Goal: Task Accomplishment & Management: Manage account settings

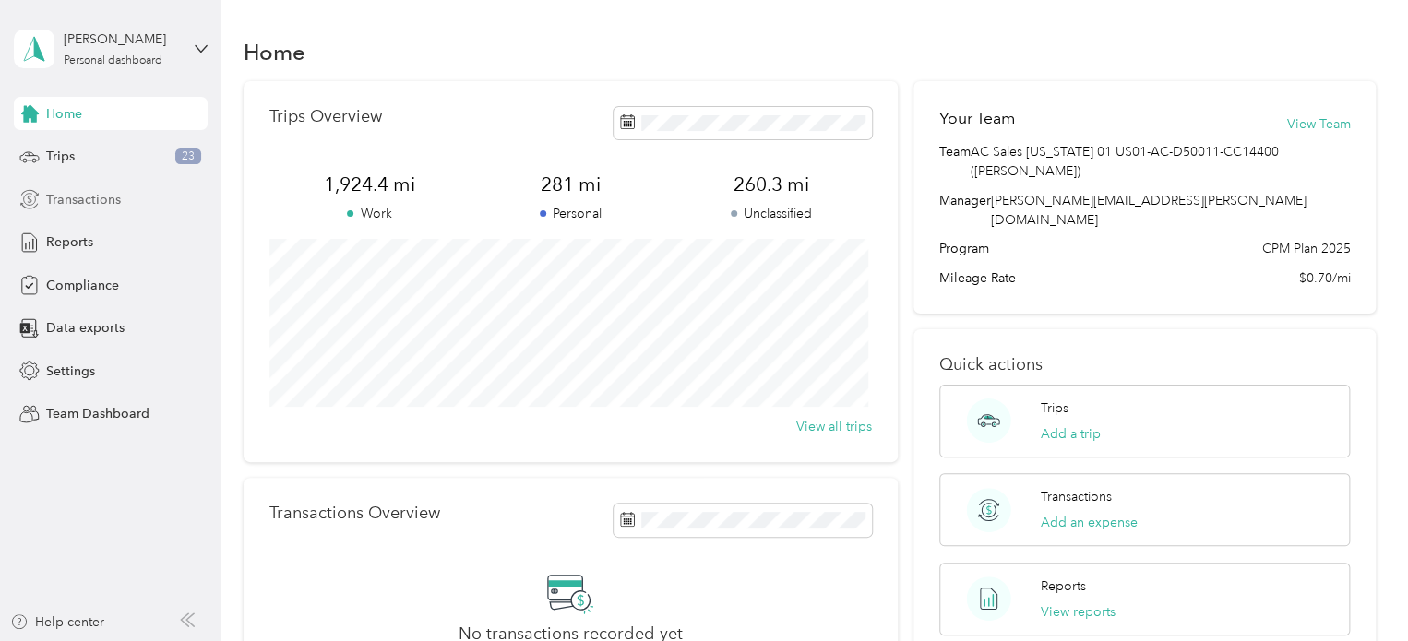
click at [81, 198] on span "Transactions" at bounding box center [83, 199] width 75 height 19
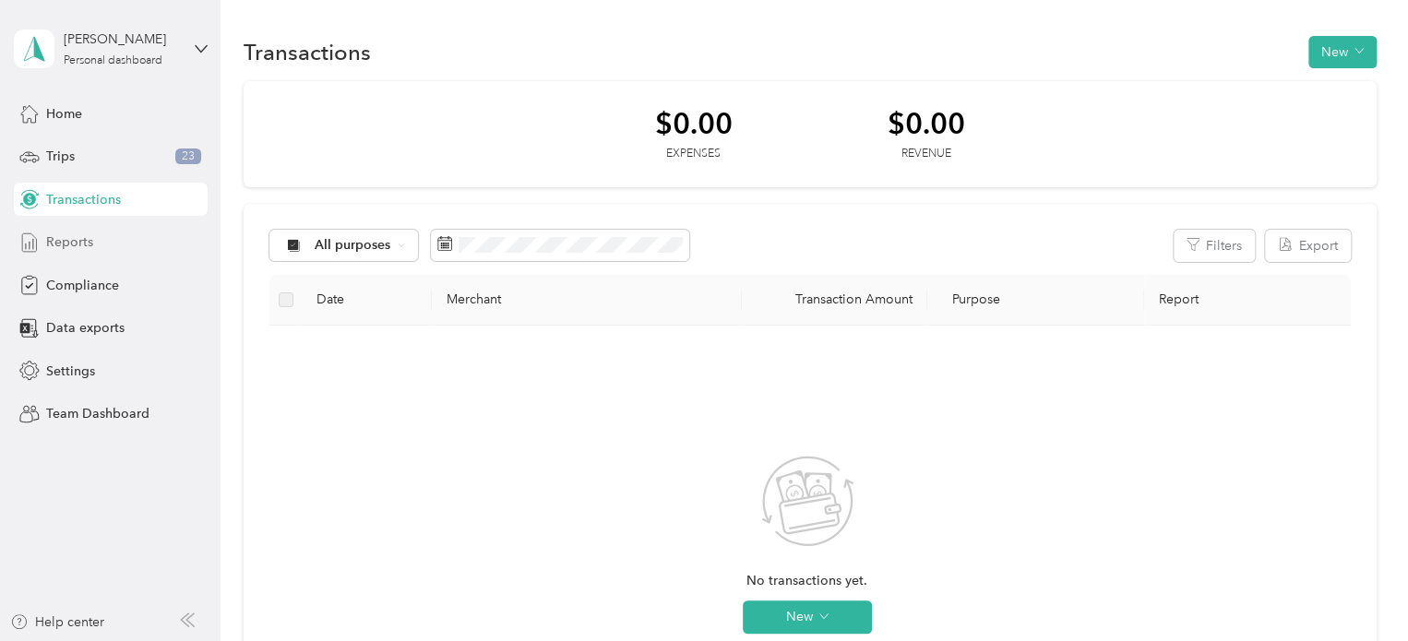
click at [85, 245] on span "Reports" at bounding box center [69, 242] width 47 height 19
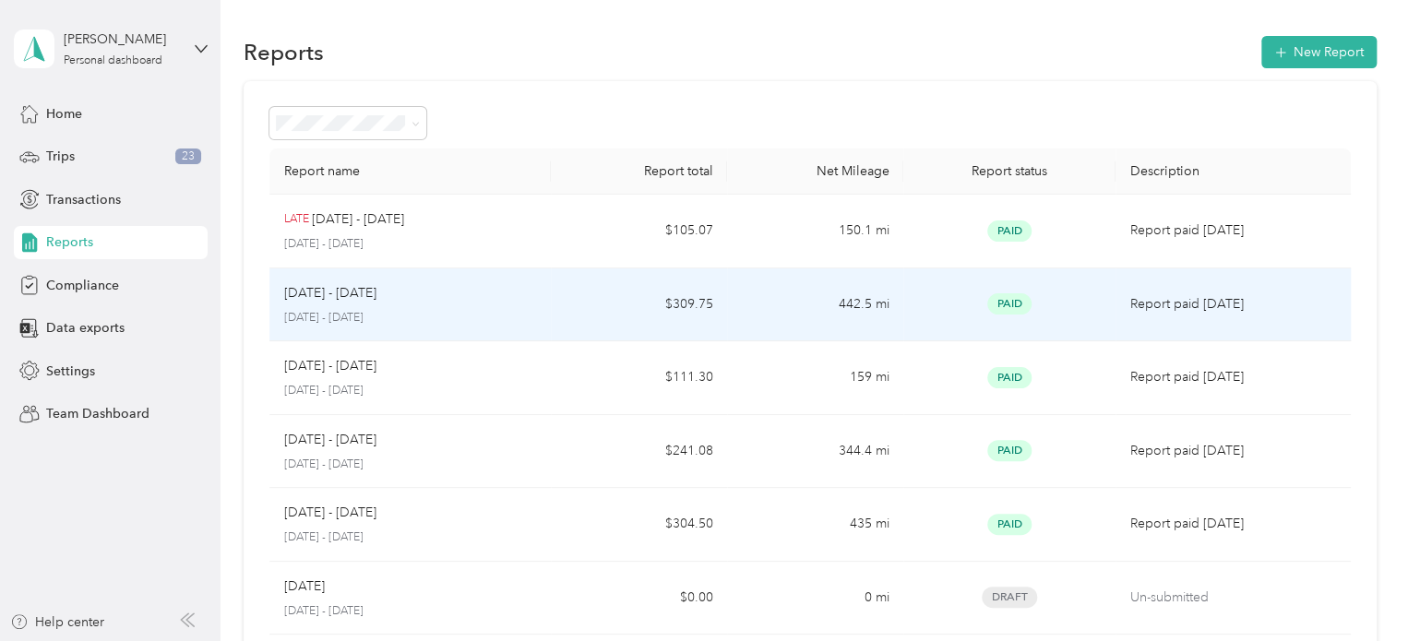
click at [382, 303] on div "[DATE] - [DATE] [DATE] - [DATE]" at bounding box center [410, 304] width 253 height 43
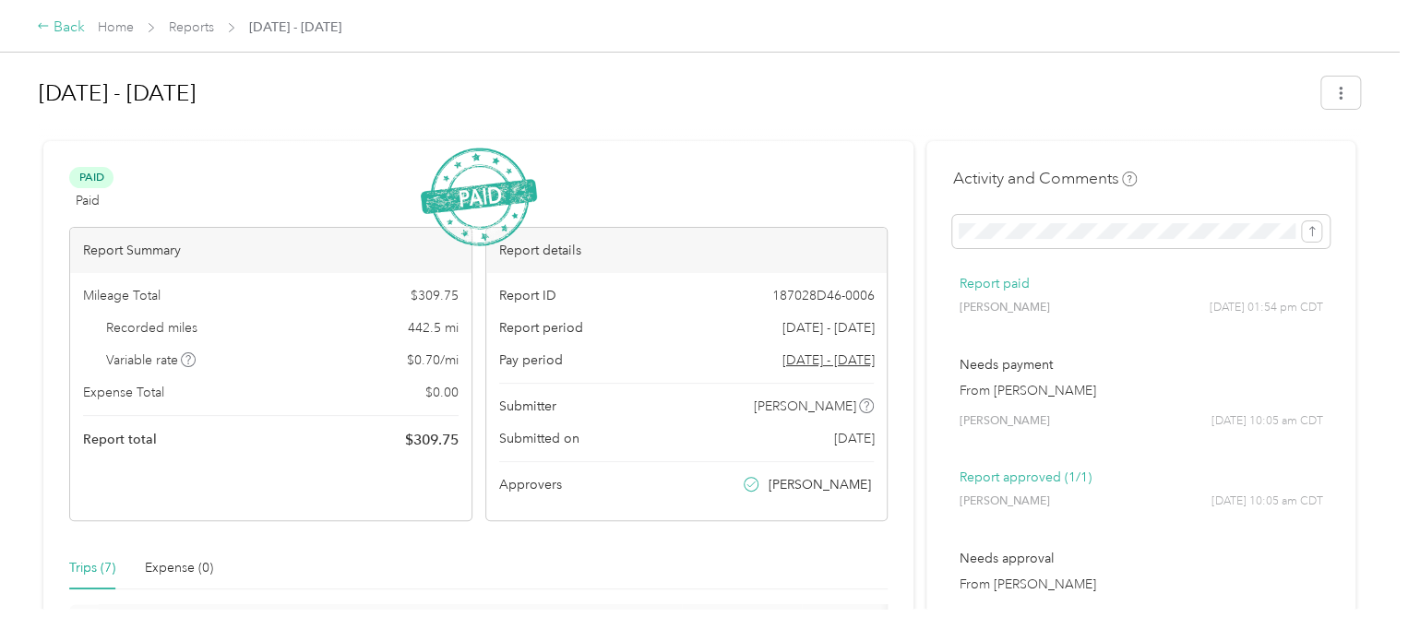
click at [46, 32] on icon at bounding box center [43, 25] width 13 height 13
